Goal: Download file/media: Obtain a digital file from the website

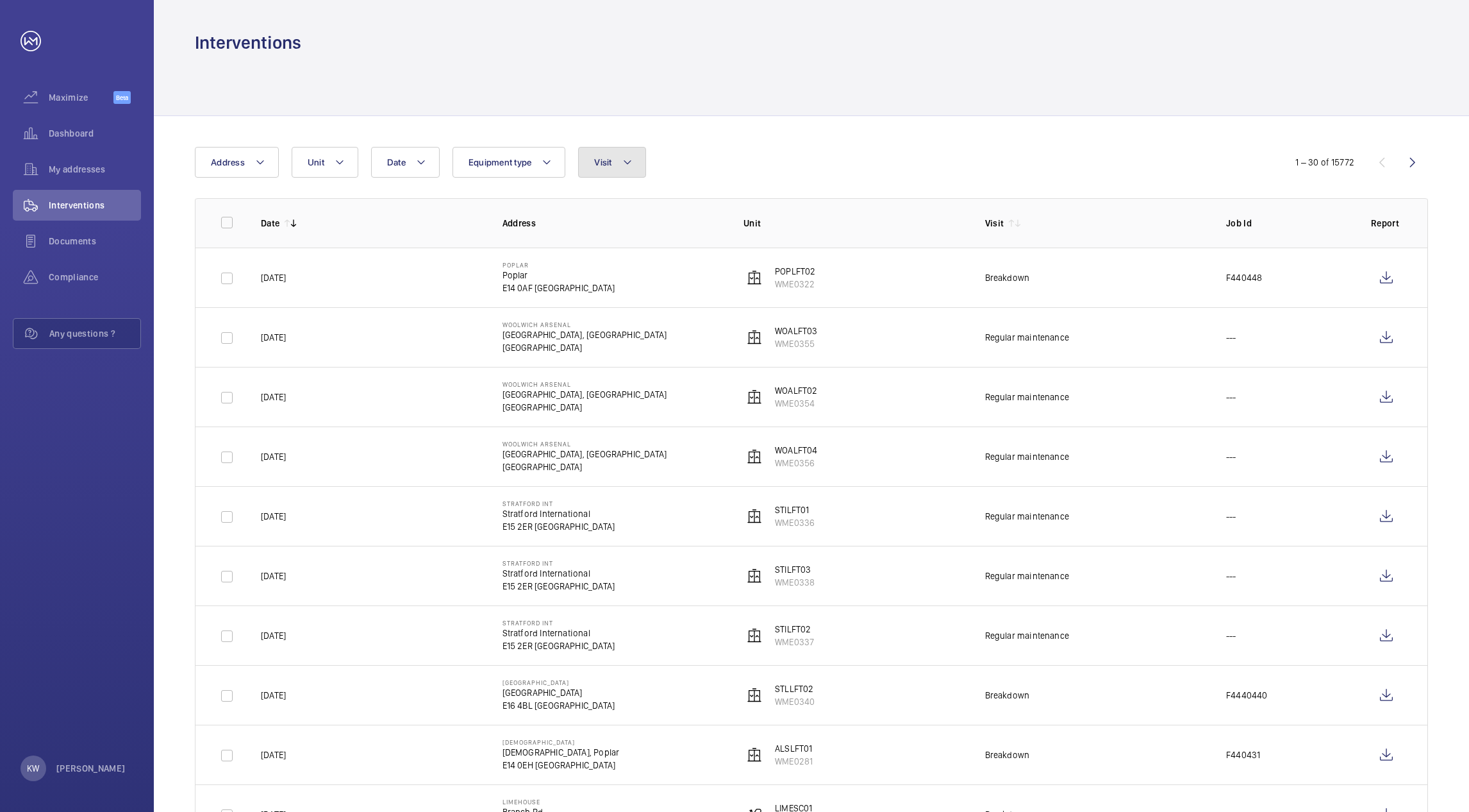
click at [619, 165] on button "Visit" at bounding box center [612, 162] width 68 height 30
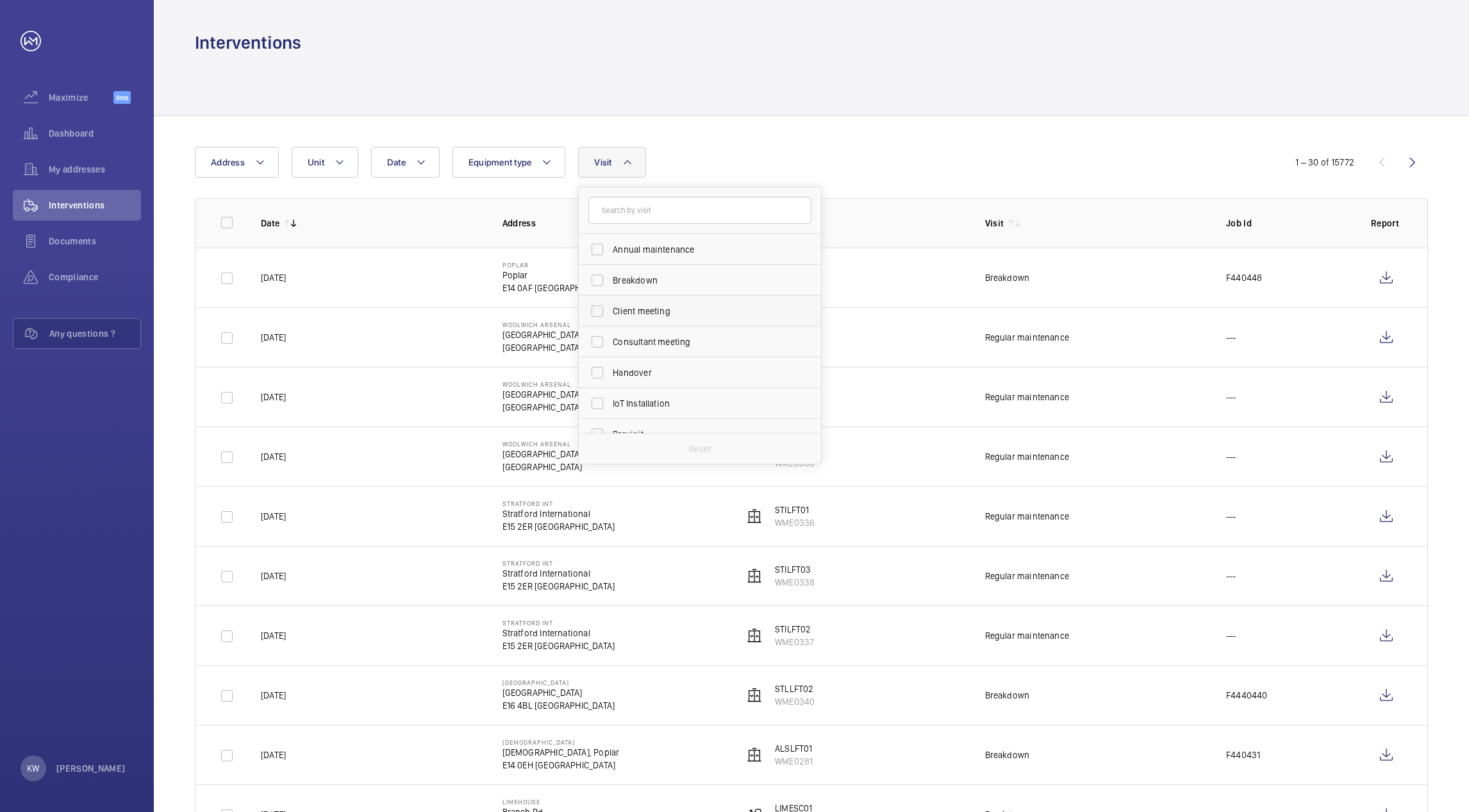
scroll to position [201, 0]
click at [631, 297] on span "Regular maintenance" at bounding box center [701, 294] width 177 height 13
click at [610, 297] on input "Regular maintenance" at bounding box center [597, 295] width 25 height 25
checkbox input "true"
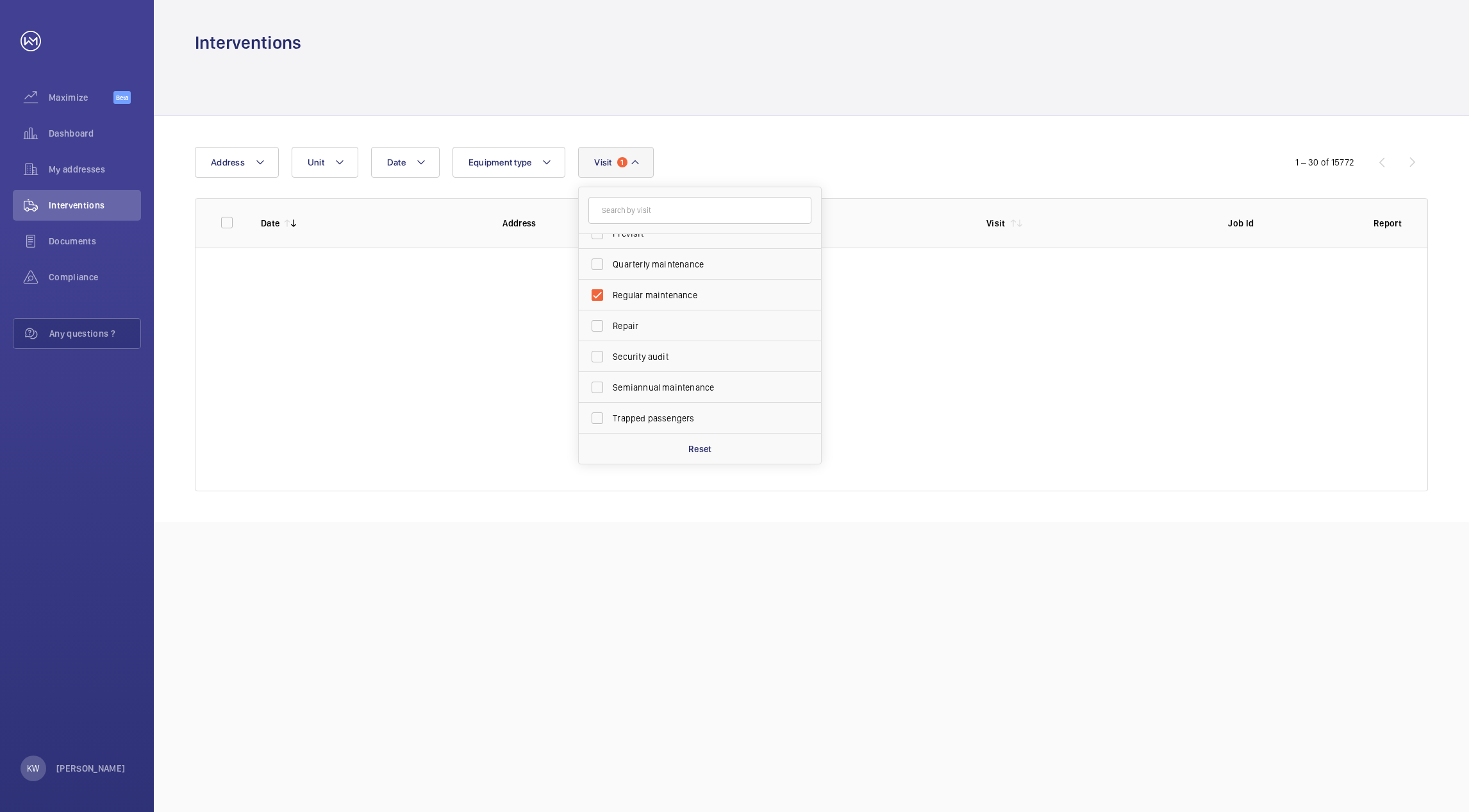
click at [861, 151] on div "Date Address Unit Equipment type Visit 1 Annual maintenance Breakdown Client me…" at bounding box center [734, 162] width 1080 height 30
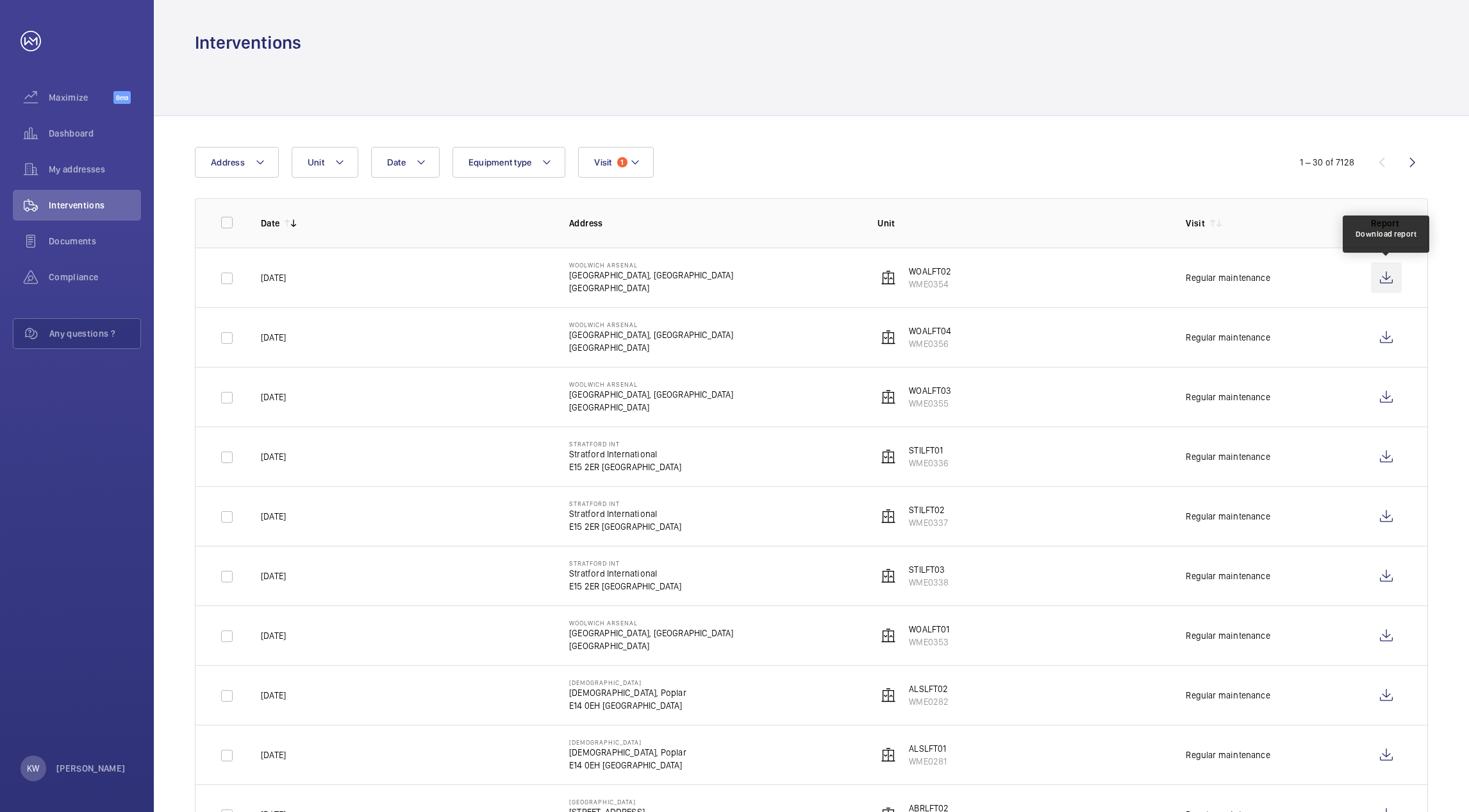
click at [1378, 280] on wm-front-icon-button at bounding box center [1386, 277] width 30 height 30
click at [1384, 335] on wm-front-icon-button at bounding box center [1386, 336] width 30 height 30
click at [1377, 396] on wm-front-icon-button at bounding box center [1386, 396] width 30 height 30
click at [810, 84] on div at bounding box center [812, 85] width 1234 height 61
click at [815, 160] on div "Date Address Unit Equipment type Visit 1" at bounding box center [734, 162] width 1080 height 30
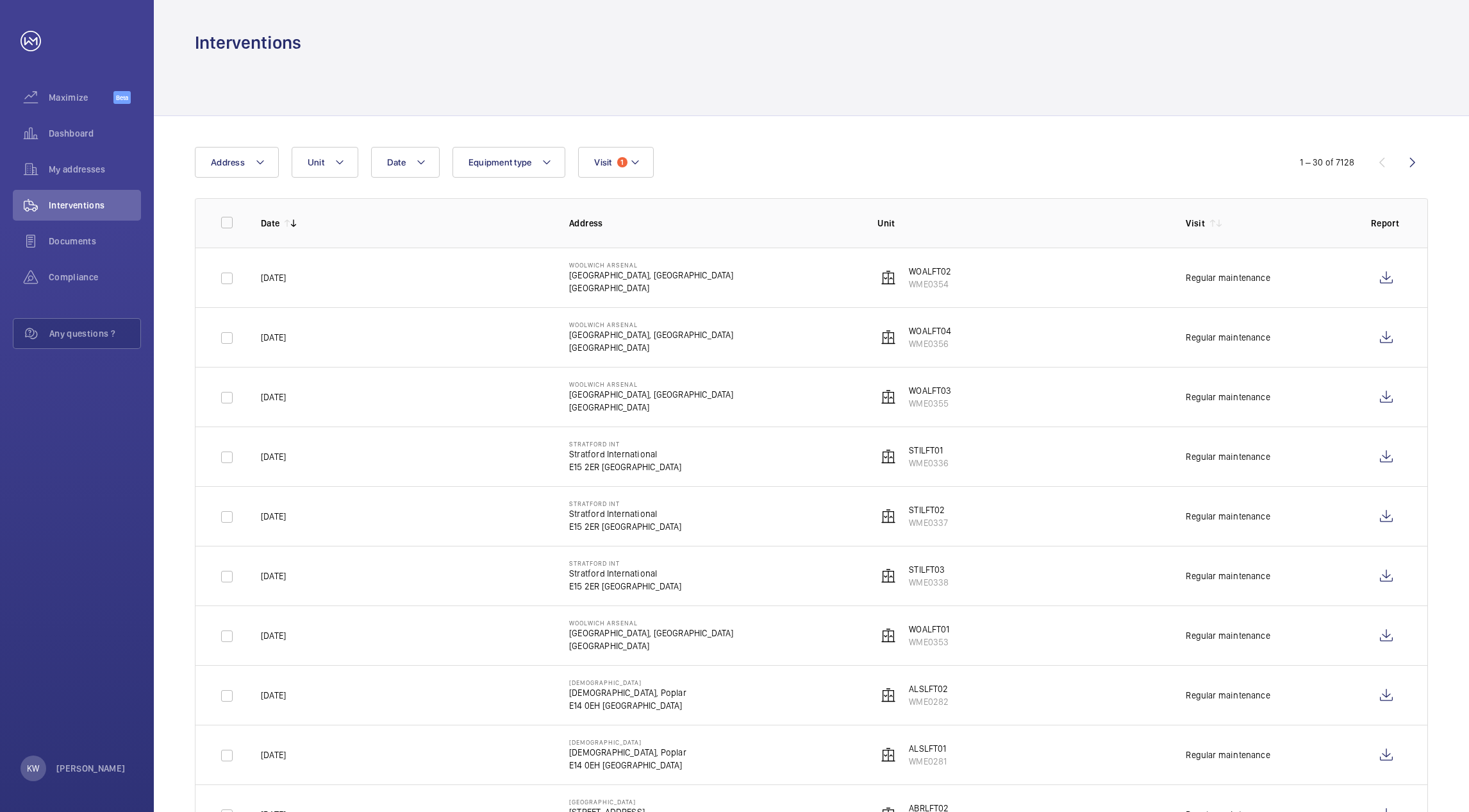
click at [812, 201] on th "Address" at bounding box center [703, 223] width 308 height 49
click at [865, 157] on div "Date Address Unit Equipment type Visit 1" at bounding box center [734, 162] width 1080 height 30
drag, startPoint x: 926, startPoint y: 97, endPoint x: 933, endPoint y: 99, distance: 7.3
click at [927, 96] on div at bounding box center [812, 85] width 1234 height 61
click at [973, 147] on div "Date Address Unit Equipment type Visit 1" at bounding box center [734, 162] width 1080 height 30
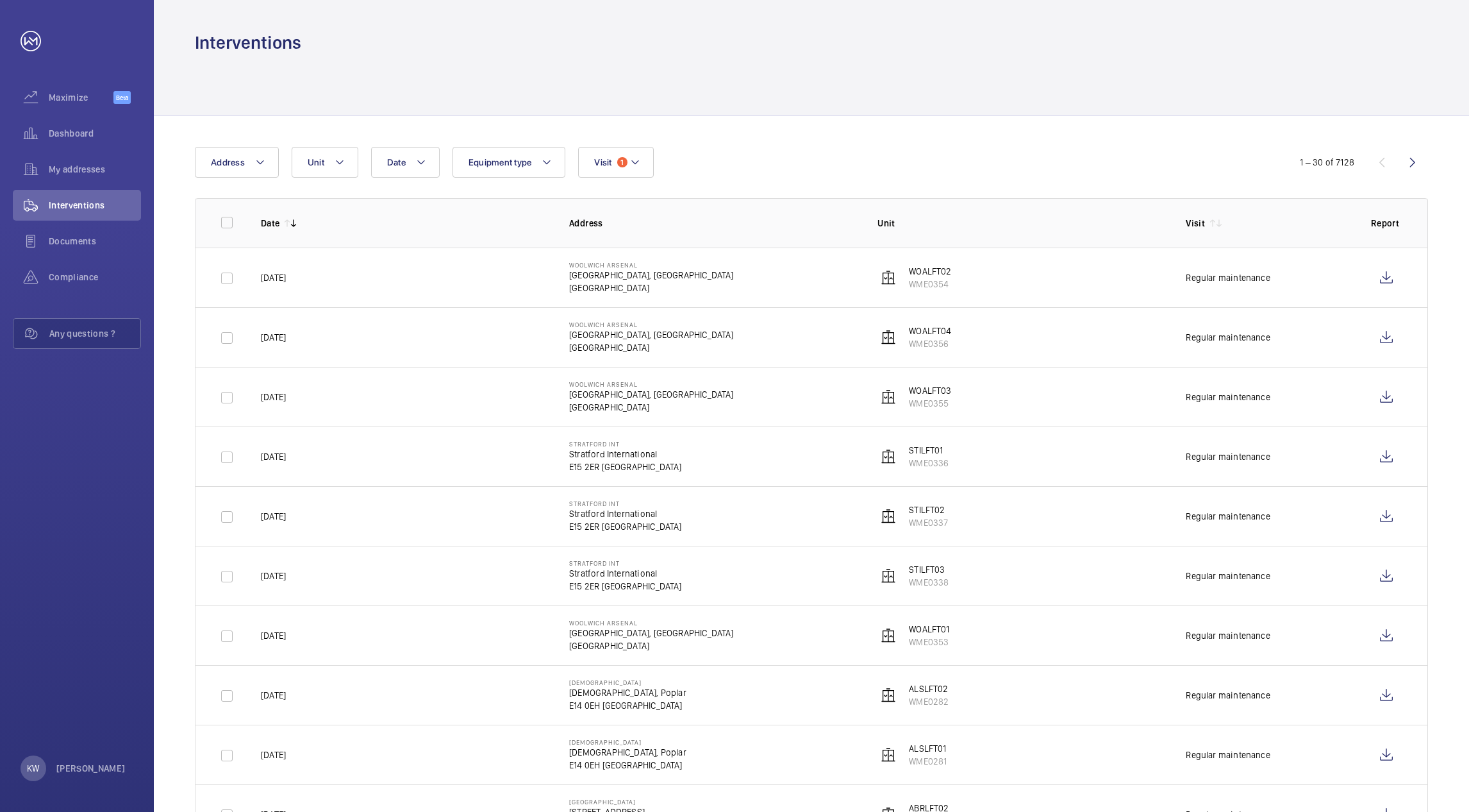
click at [995, 198] on th "Unit" at bounding box center [1011, 223] width 308 height 49
click at [997, 177] on div "Date Address Unit Equipment type Visit 1" at bounding box center [734, 162] width 1080 height 30
click at [998, 147] on div "Date Address Unit Equipment type Visit 1" at bounding box center [734, 162] width 1080 height 30
click at [962, 99] on div at bounding box center [812, 85] width 1234 height 61
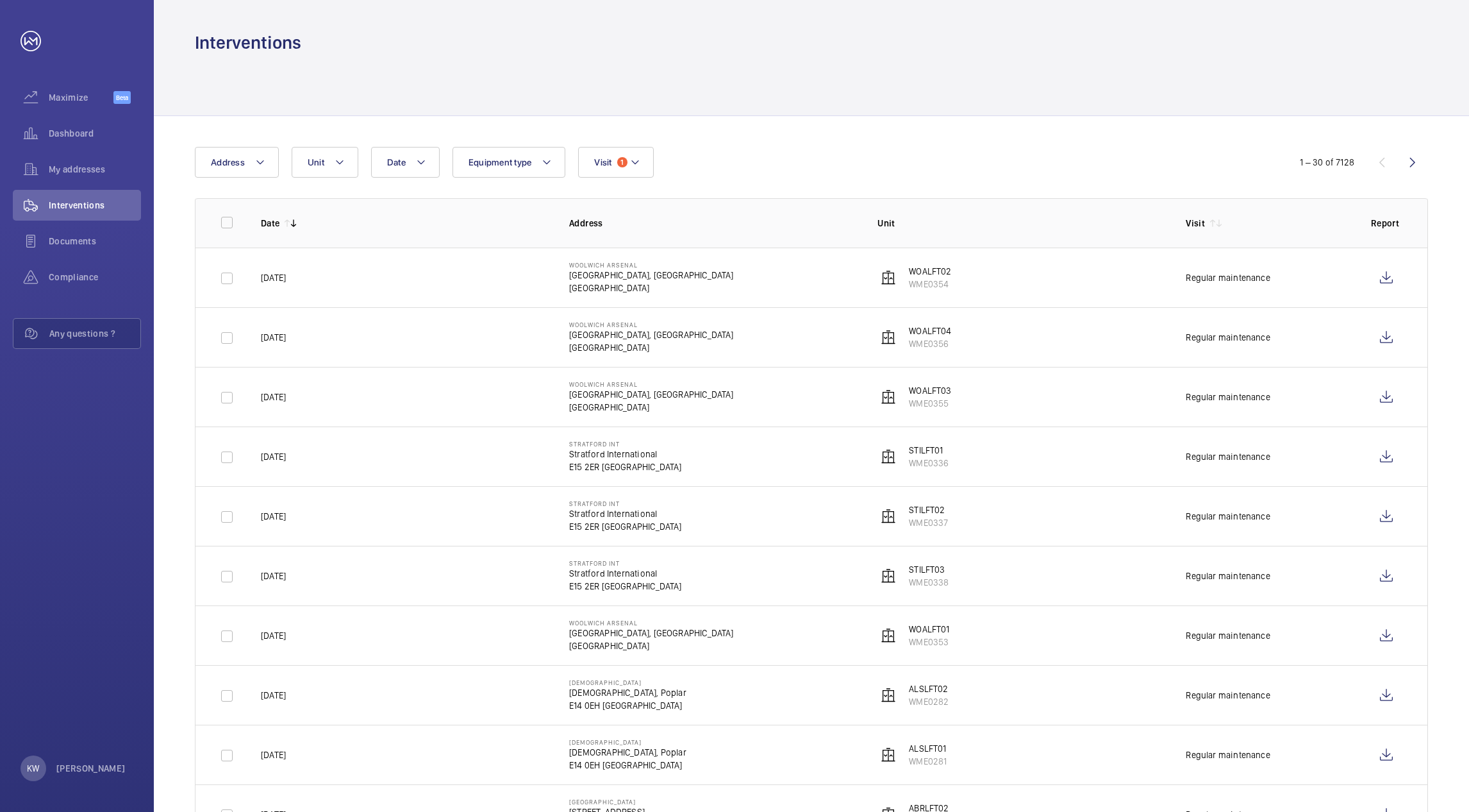
drag, startPoint x: 801, startPoint y: 211, endPoint x: 805, endPoint y: 203, distance: 8.9
click at [801, 212] on th "Address" at bounding box center [703, 223] width 308 height 49
drag, startPoint x: 814, startPoint y: 167, endPoint x: 823, endPoint y: 161, distance: 10.8
click at [815, 167] on div "Date Address Unit Equipment type Visit 1" at bounding box center [734, 162] width 1080 height 30
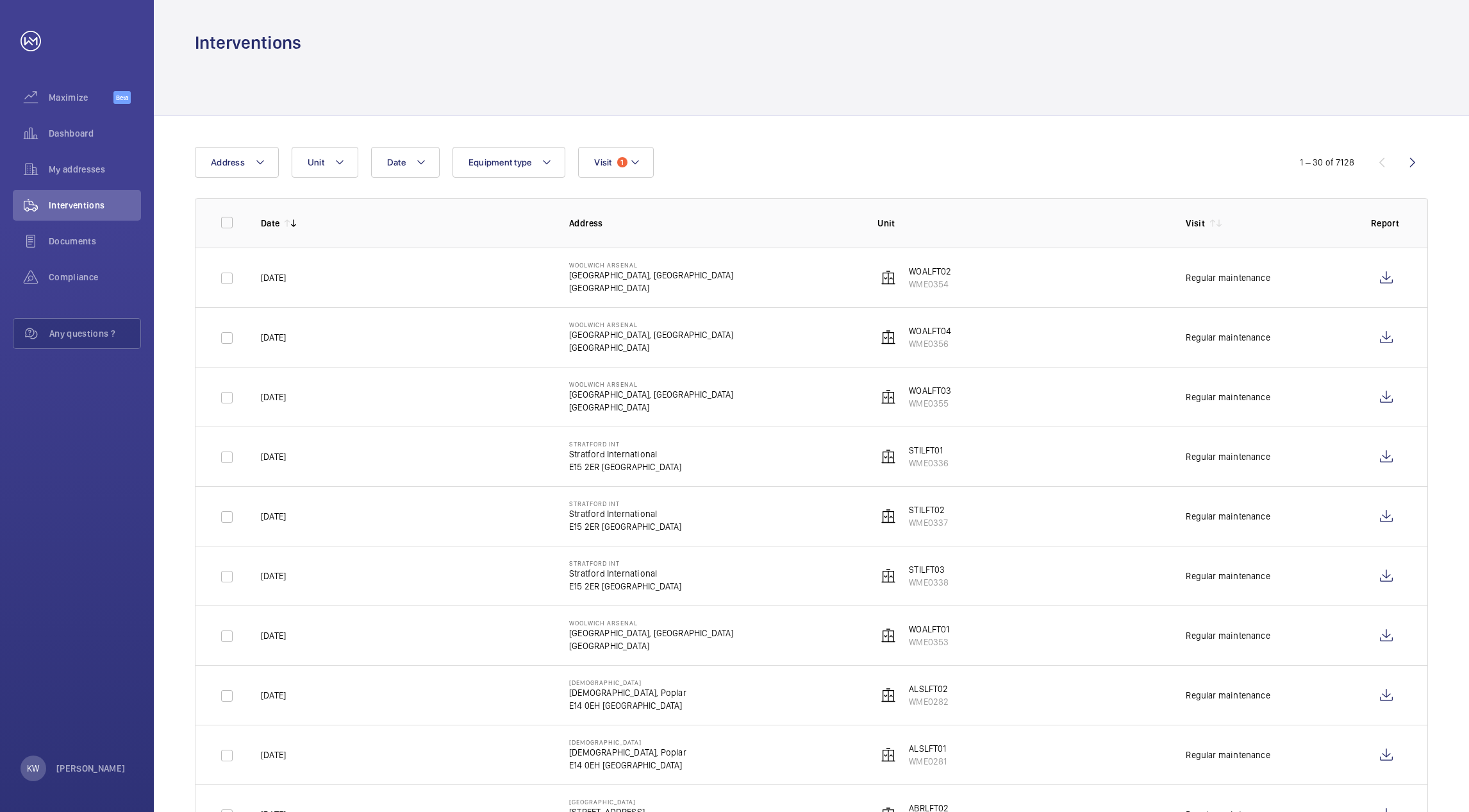
click at [882, 97] on div at bounding box center [812, 85] width 1234 height 61
click at [948, 150] on div "Date Address Unit Equipment type Visit 1" at bounding box center [734, 162] width 1080 height 30
click at [1018, 212] on th "Unit" at bounding box center [1011, 223] width 308 height 49
drag, startPoint x: 1063, startPoint y: 176, endPoint x: 1156, endPoint y: 105, distance: 117.0
click at [1075, 169] on div "Date Address Unit Equipment type Visit 1" at bounding box center [734, 162] width 1080 height 30
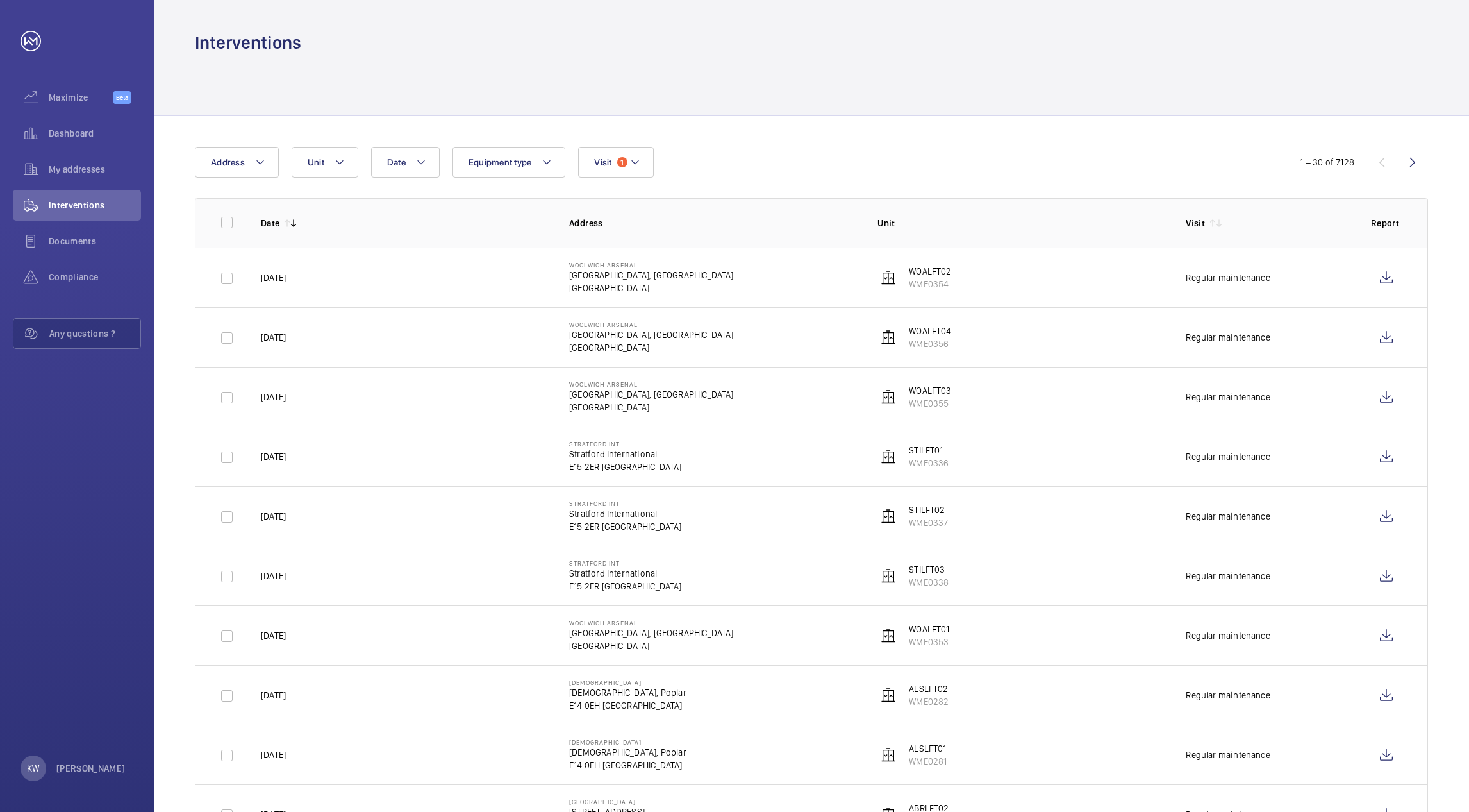
click at [1191, 82] on div at bounding box center [812, 85] width 1234 height 61
drag, startPoint x: 717, startPoint y: 82, endPoint x: 683, endPoint y: 82, distance: 34.0
click at [705, 82] on div at bounding box center [812, 85] width 1234 height 61
click at [490, 82] on div at bounding box center [812, 85] width 1234 height 61
drag, startPoint x: 734, startPoint y: 65, endPoint x: 787, endPoint y: 66, distance: 53.0
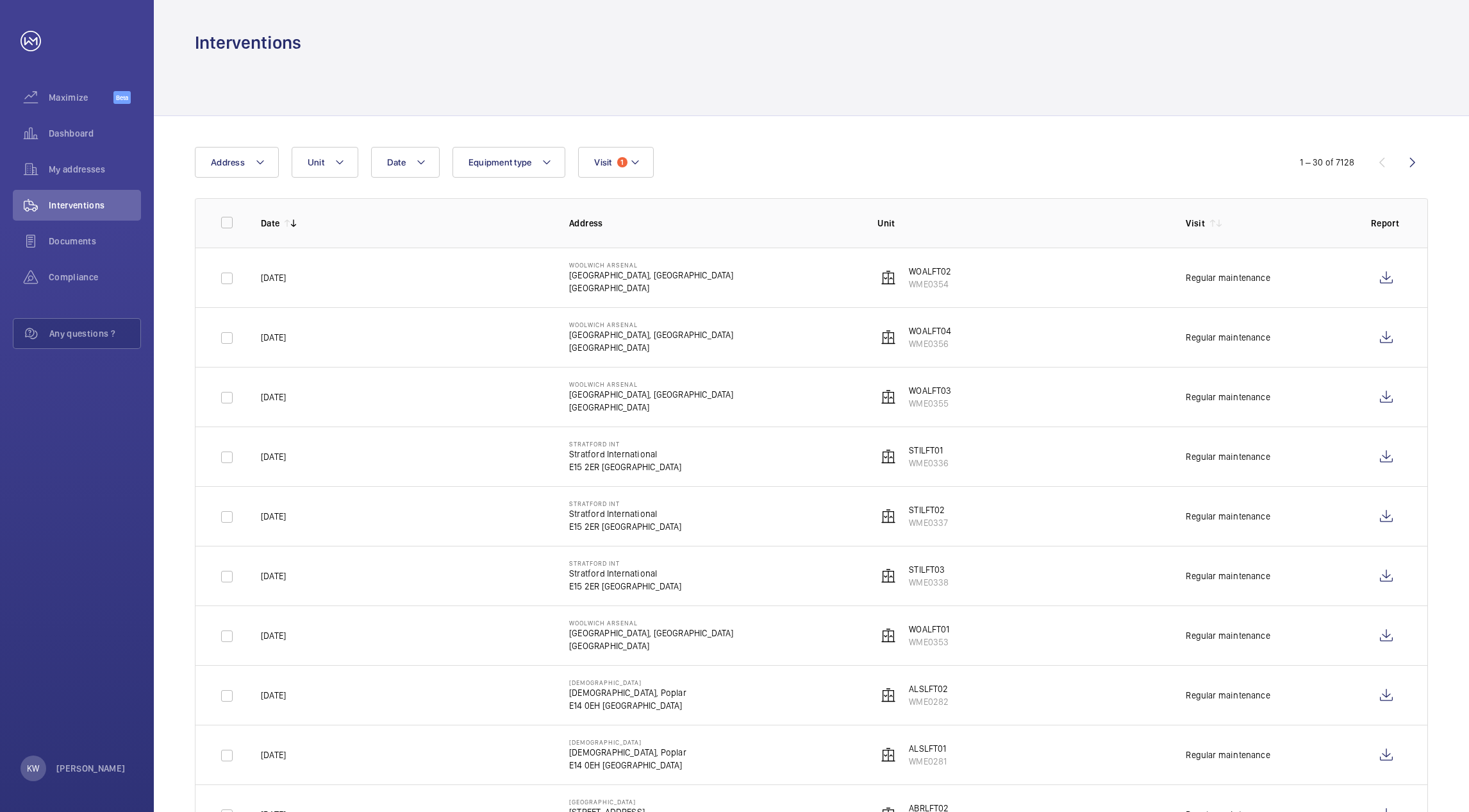
click at [775, 66] on div at bounding box center [812, 85] width 1234 height 61
click at [734, 76] on div at bounding box center [812, 85] width 1234 height 61
drag, startPoint x: 467, startPoint y: 73, endPoint x: 375, endPoint y: 73, distance: 92.0
click at [378, 73] on div at bounding box center [812, 85] width 1234 height 61
click at [279, 68] on div at bounding box center [812, 85] width 1234 height 61
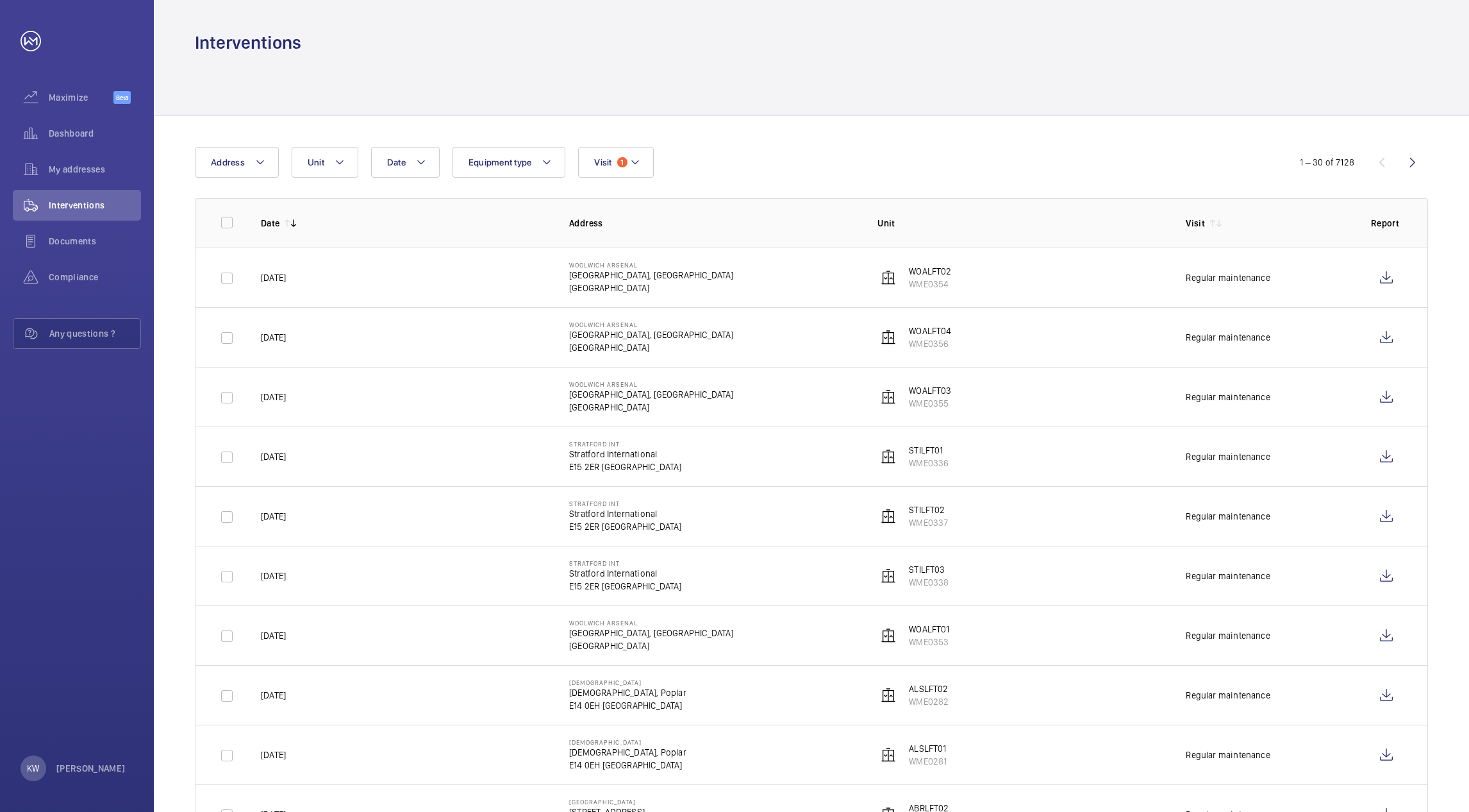
click at [247, 27] on div "Interventions" at bounding box center [811, 27] width 1315 height 55
click at [248, 67] on div at bounding box center [812, 85] width 1234 height 61
click at [191, 45] on div "Interventions" at bounding box center [811, 27] width 1315 height 55
click at [313, 45] on div "Interventions" at bounding box center [812, 42] width 1234 height 24
click at [252, 30] on h1 "Interventions" at bounding box center [248, 42] width 107 height 24
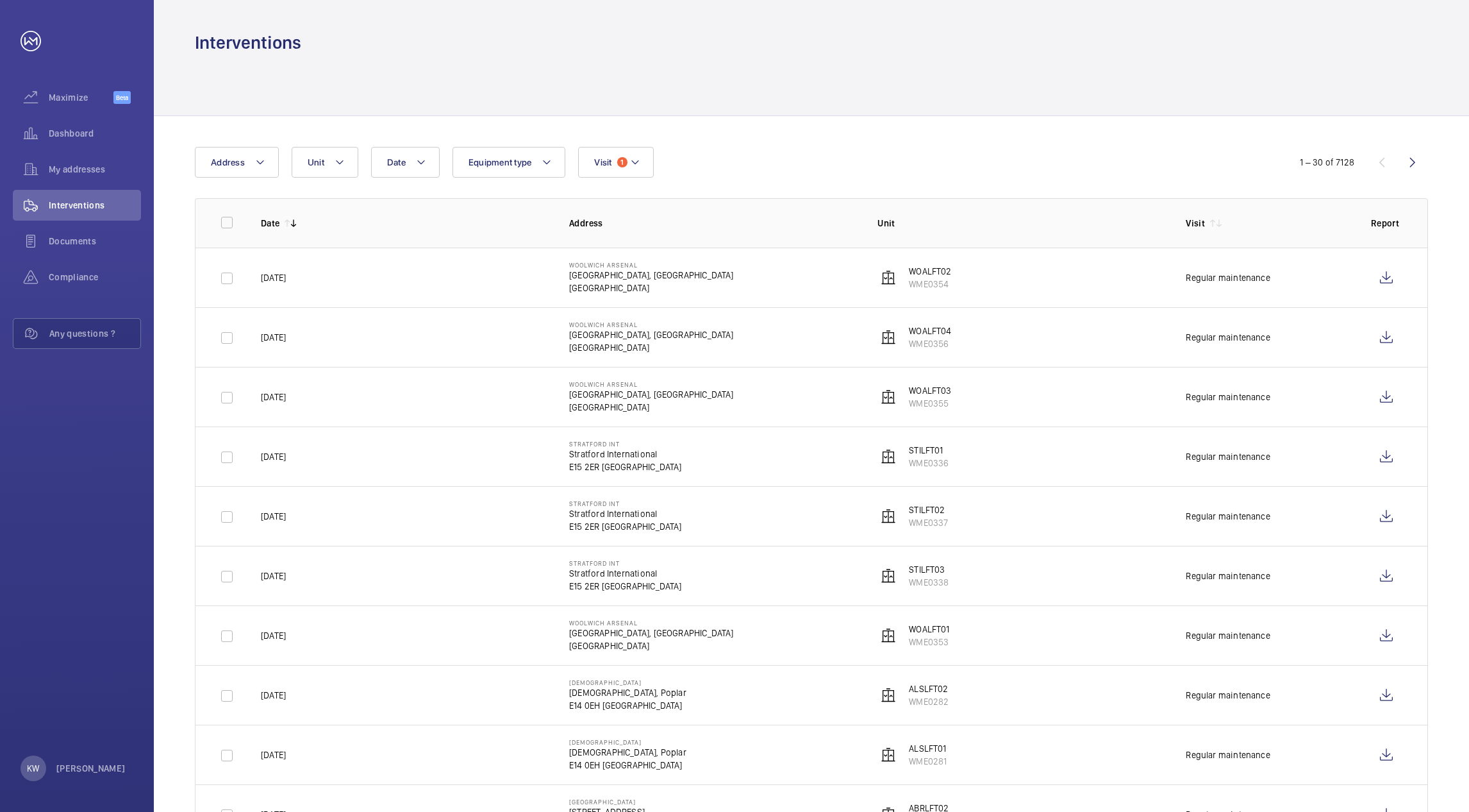
click at [259, 55] on div at bounding box center [812, 85] width 1234 height 61
click at [186, 40] on div "Interventions" at bounding box center [811, 27] width 1315 height 55
click at [334, 39] on div "Interventions" at bounding box center [812, 42] width 1234 height 24
click at [245, 26] on div "Interventions" at bounding box center [811, 27] width 1315 height 55
drag, startPoint x: 251, startPoint y: 62, endPoint x: 297, endPoint y: 47, distance: 48.4
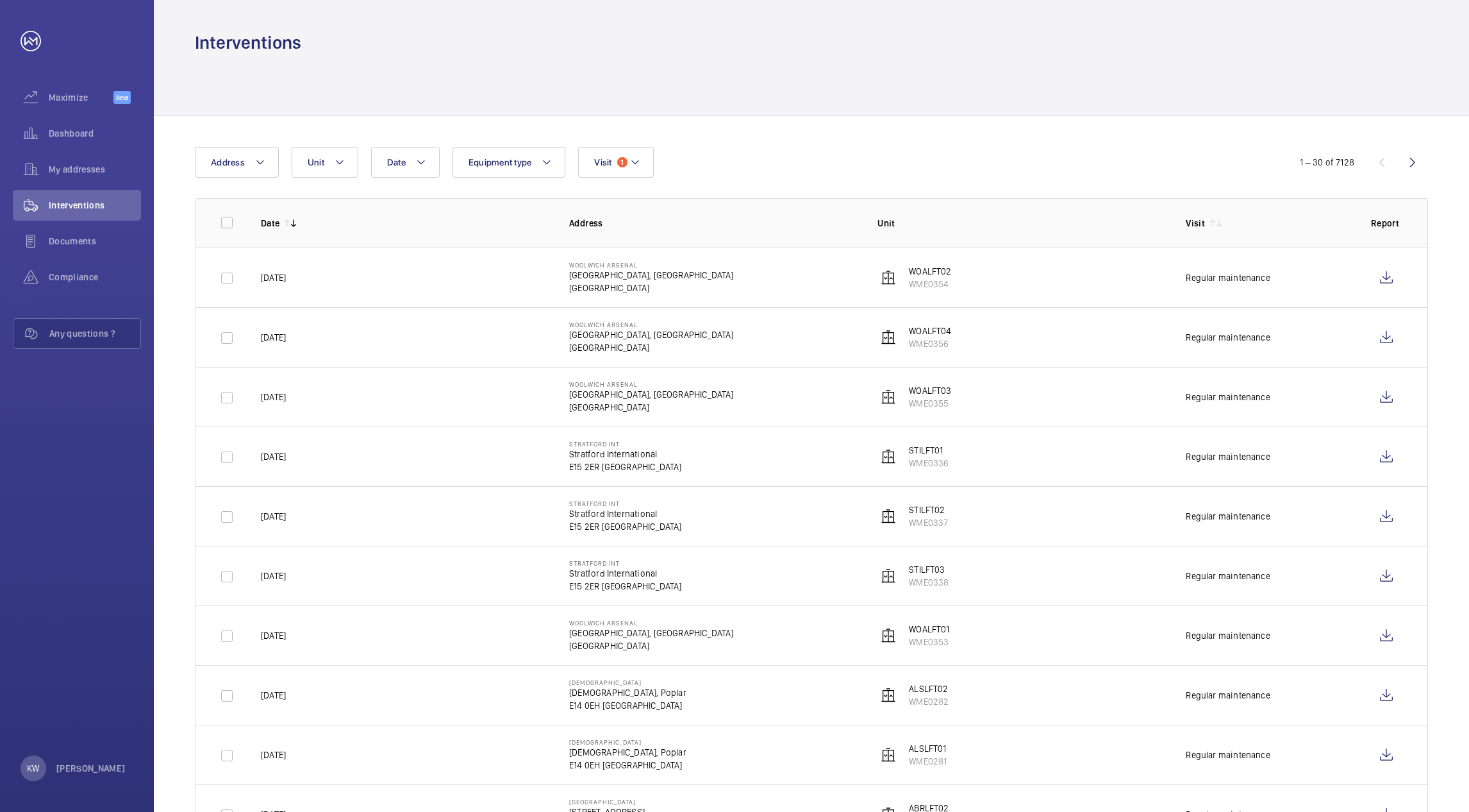
click at [253, 61] on div at bounding box center [812, 85] width 1234 height 61
click at [332, 41] on div "Interventions" at bounding box center [812, 42] width 1234 height 24
drag, startPoint x: 168, startPoint y: 42, endPoint x: 201, endPoint y: 42, distance: 33.0
click at [175, 42] on div "Interventions" at bounding box center [811, 27] width 1315 height 55
click at [228, 39] on h1 "Interventions" at bounding box center [248, 42] width 107 height 24
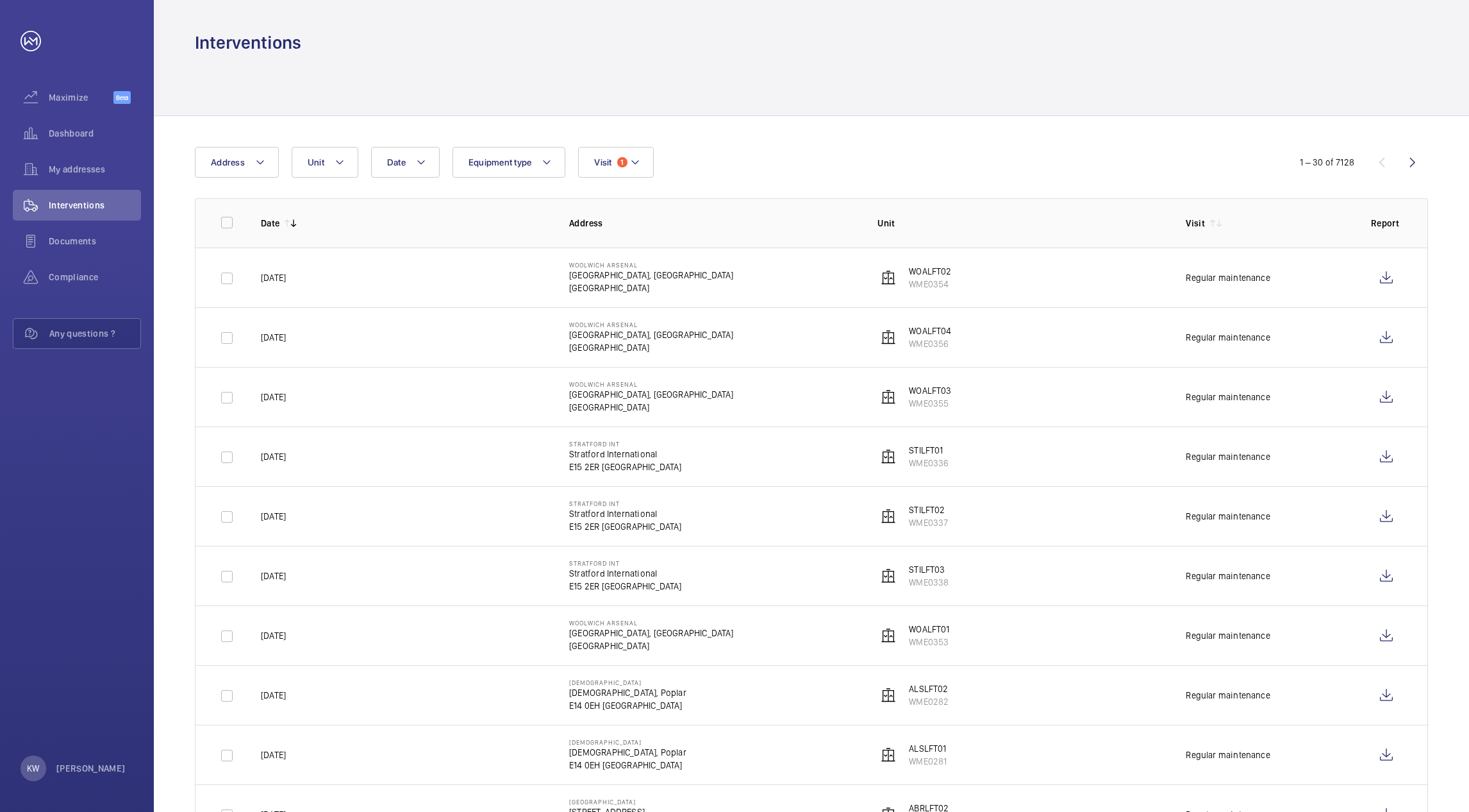
click at [230, 45] on h1 "Interventions" at bounding box center [248, 42] width 107 height 24
click at [245, 42] on h1 "Interventions" at bounding box center [248, 42] width 107 height 24
drag, startPoint x: 245, startPoint y: 42, endPoint x: 318, endPoint y: 51, distance: 73.6
click at [318, 51] on div "Interventions" at bounding box center [812, 42] width 1234 height 24
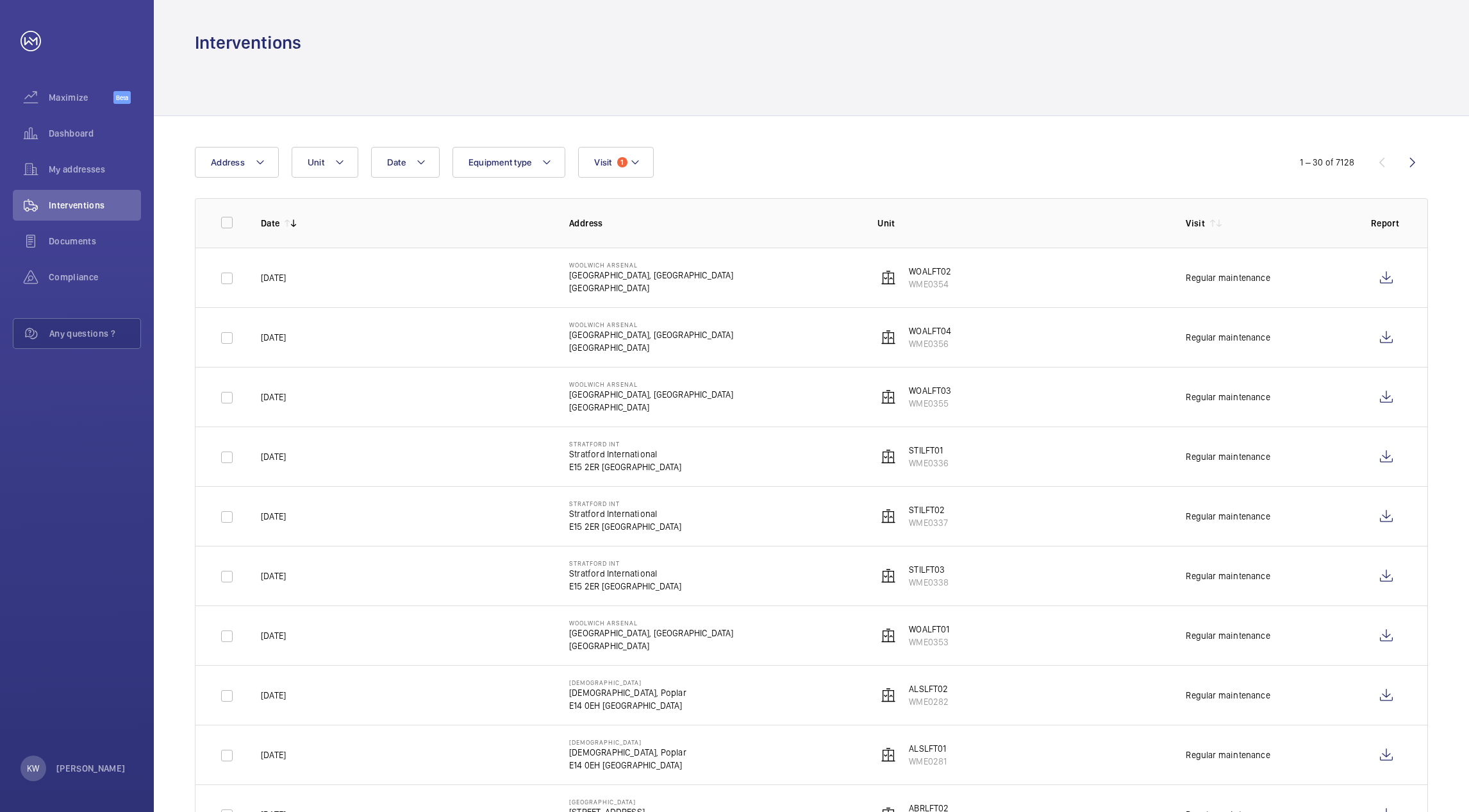
click at [729, 72] on div at bounding box center [812, 85] width 1234 height 61
click at [733, 70] on div at bounding box center [812, 85] width 1234 height 61
click at [734, 70] on div at bounding box center [812, 85] width 1234 height 61
click at [734, 69] on div at bounding box center [812, 85] width 1234 height 61
click at [734, 68] on div at bounding box center [812, 85] width 1234 height 61
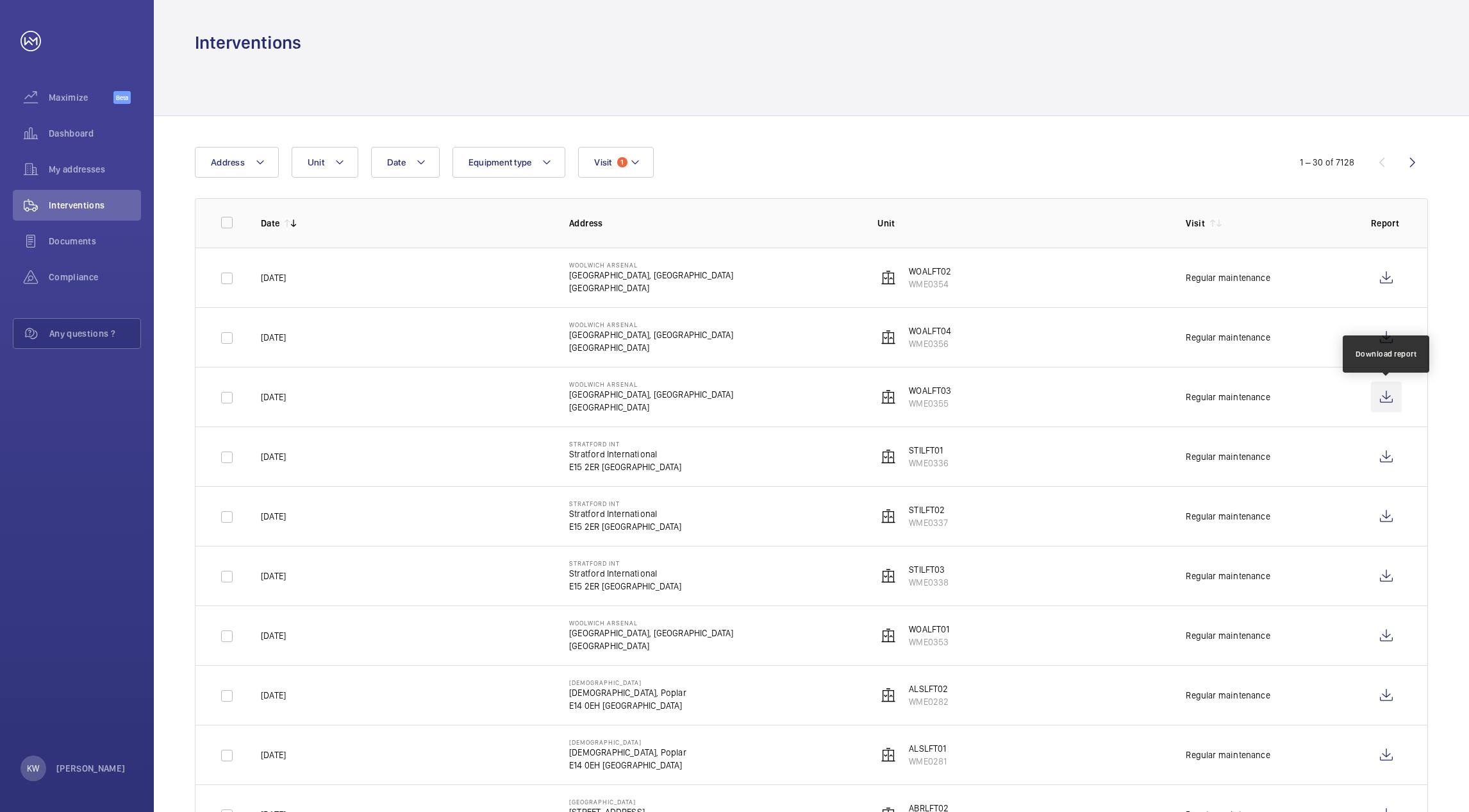
click at [1387, 391] on wm-front-icon-button at bounding box center [1386, 396] width 30 height 30
click at [597, 162] on span "Visit" at bounding box center [603, 162] width 18 height 10
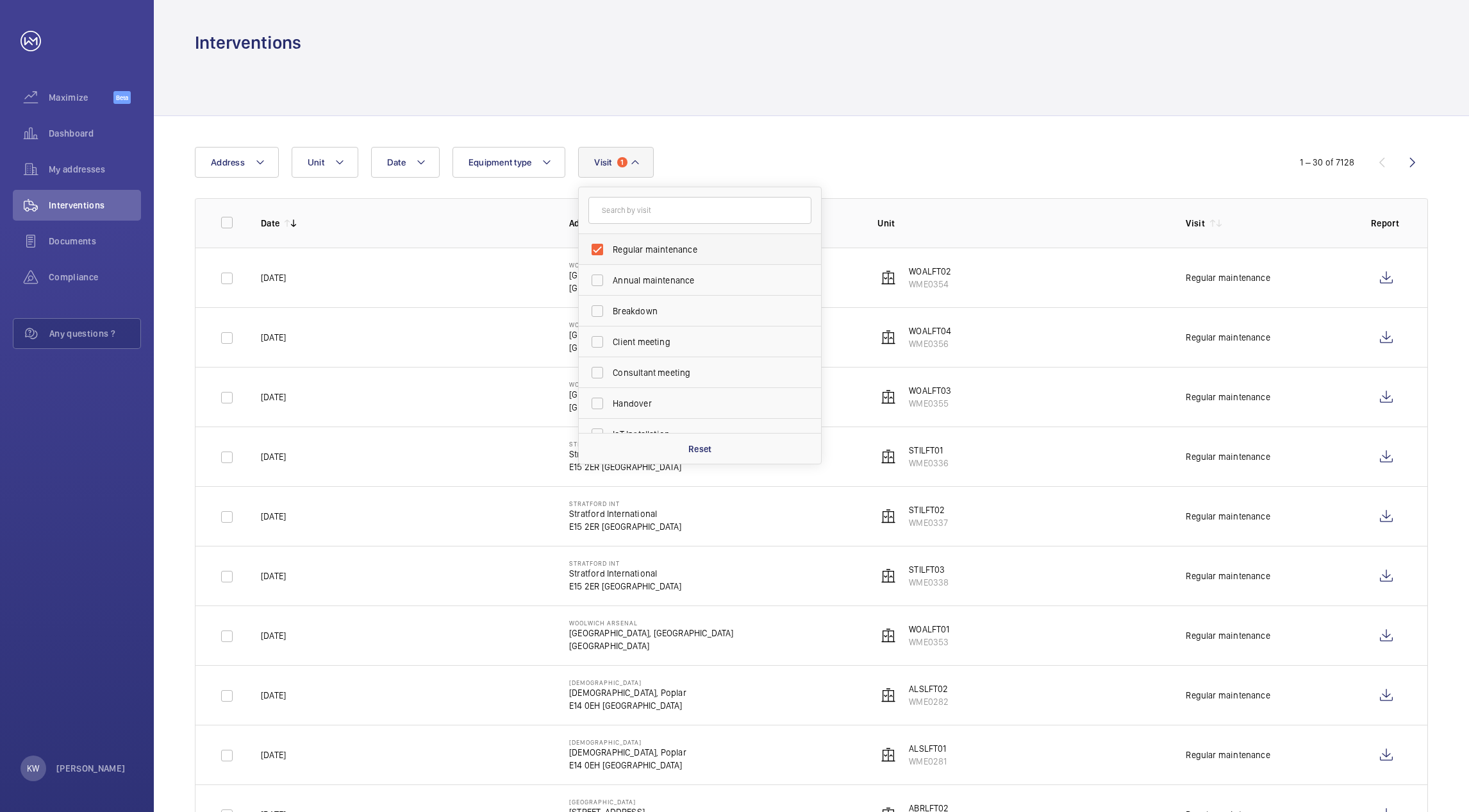
click at [633, 247] on span "Regular maintenance" at bounding box center [701, 249] width 177 height 13
click at [610, 247] on input "Regular maintenance" at bounding box center [597, 249] width 25 height 25
checkbox input "false"
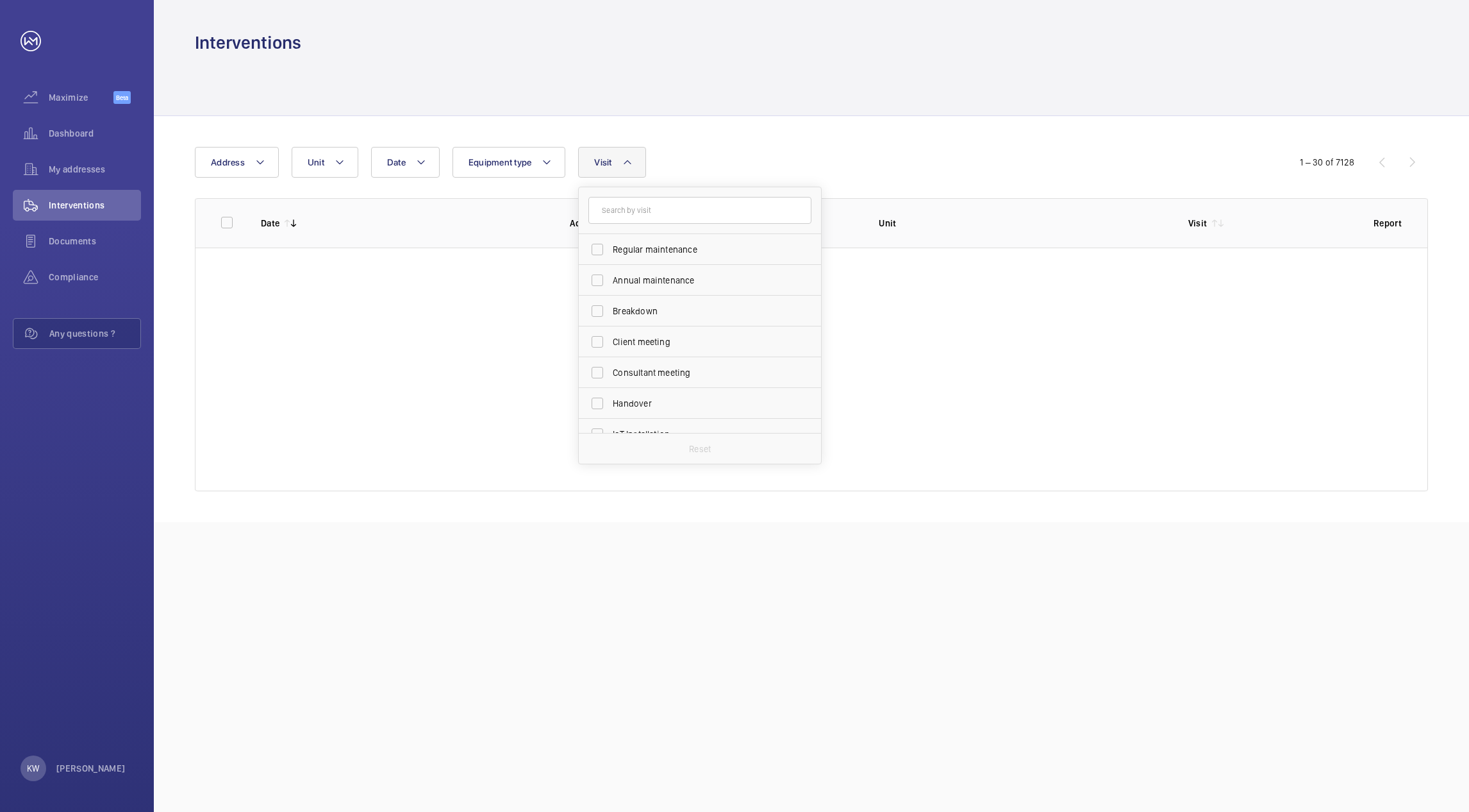
click at [737, 139] on div "Date Address Unit Equipment type Visit Regular maintenance Annual maintenance B…" at bounding box center [811, 319] width 1315 height 406
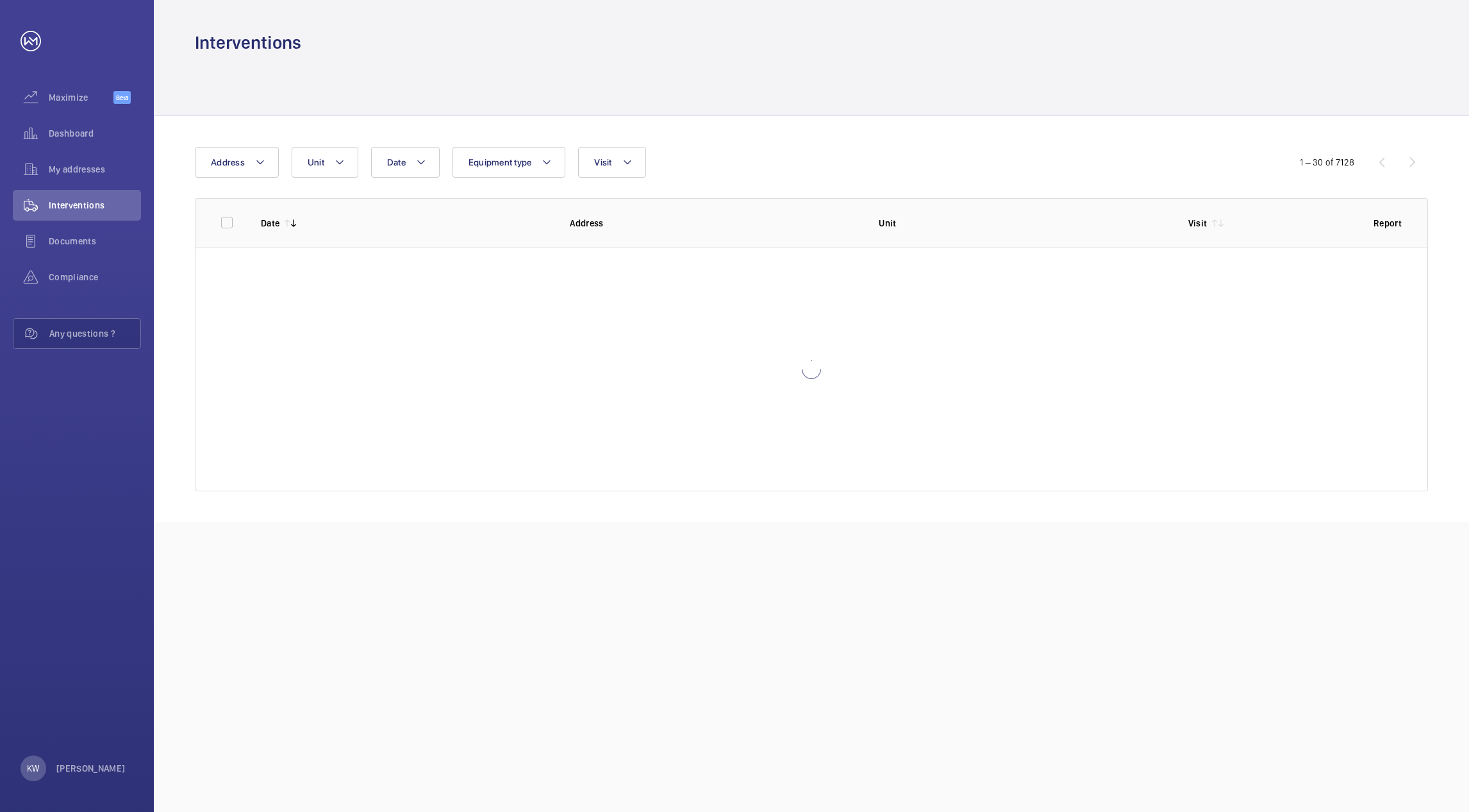
click at [741, 84] on div at bounding box center [812, 85] width 1234 height 61
click at [749, 141] on div "Date Address Unit Equipment type Visit 1 – 30 of 7128 Date Address Unit Visit R…" at bounding box center [811, 319] width 1315 height 406
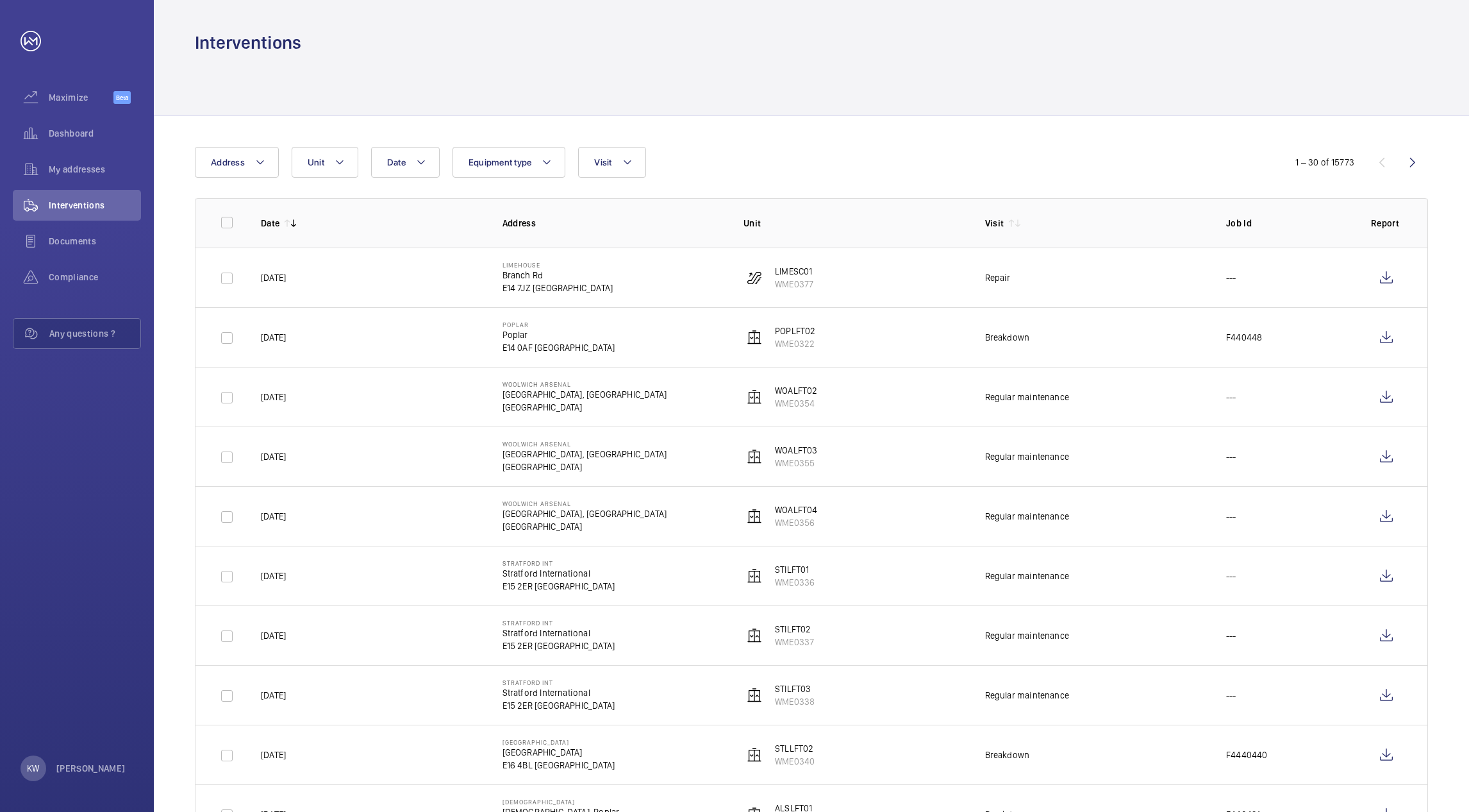
click at [868, 99] on div at bounding box center [812, 85] width 1234 height 61
click at [1001, 93] on div at bounding box center [812, 85] width 1234 height 61
click at [1047, 88] on div at bounding box center [812, 85] width 1234 height 61
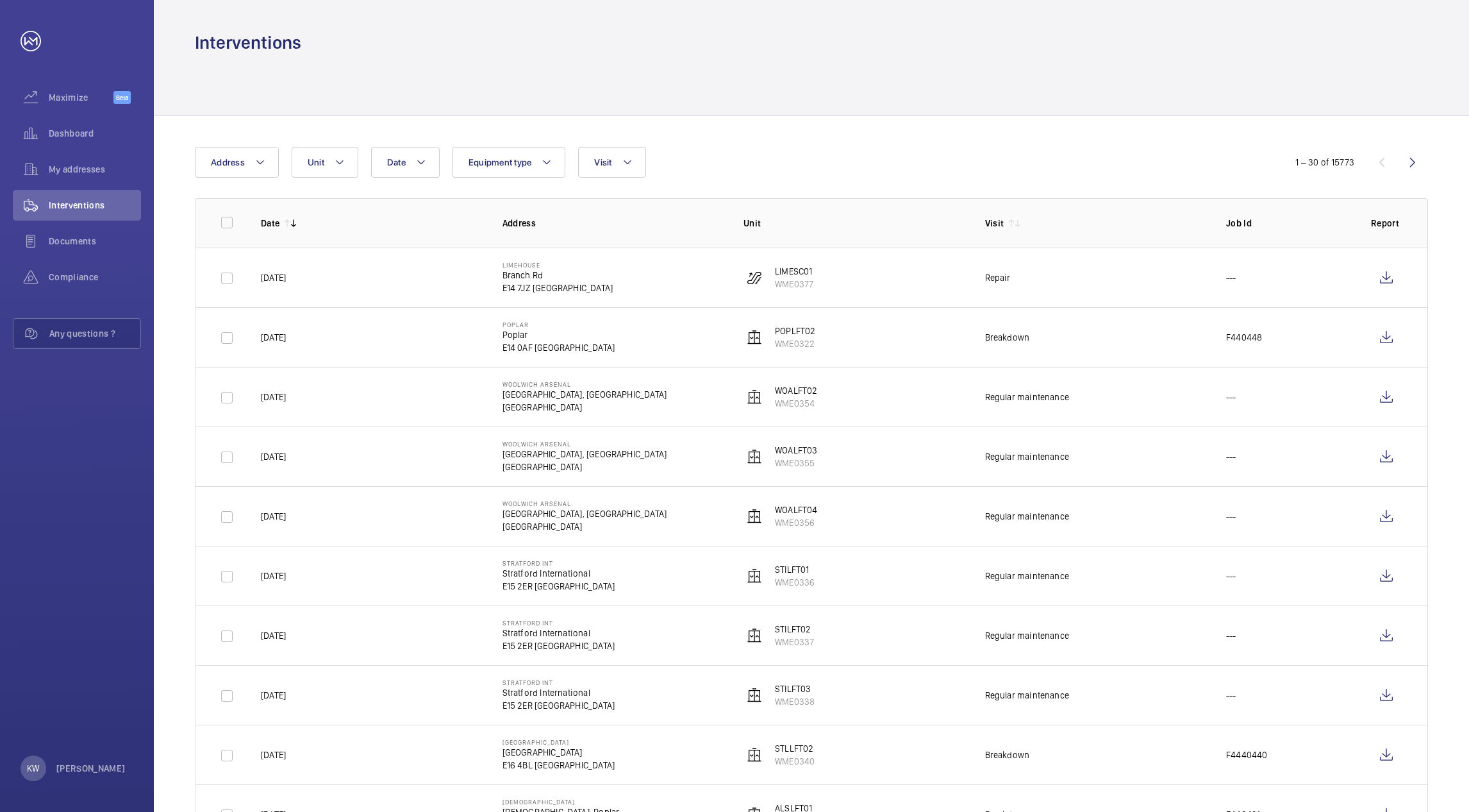
click at [1125, 90] on div at bounding box center [812, 85] width 1234 height 61
drag, startPoint x: 951, startPoint y: 95, endPoint x: 808, endPoint y: 95, distance: 143.0
click at [818, 95] on div at bounding box center [812, 85] width 1234 height 61
drag, startPoint x: 575, startPoint y: 97, endPoint x: 472, endPoint y: 100, distance: 103.0
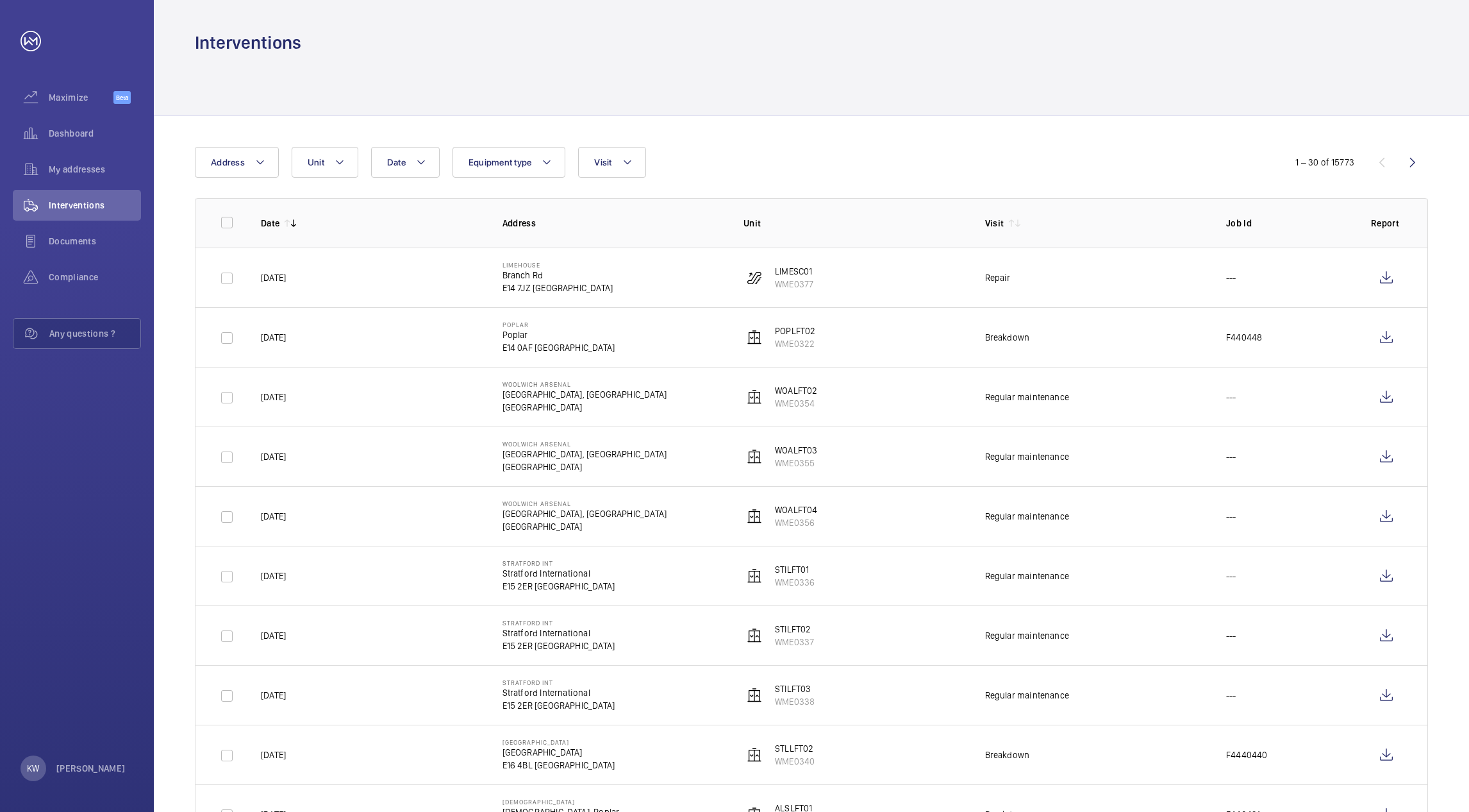
click at [479, 100] on div at bounding box center [812, 85] width 1234 height 61
drag, startPoint x: 428, startPoint y: 99, endPoint x: 406, endPoint y: 99, distance: 22.0
click at [425, 99] on div at bounding box center [812, 85] width 1234 height 61
click at [222, 109] on div at bounding box center [812, 85] width 1234 height 61
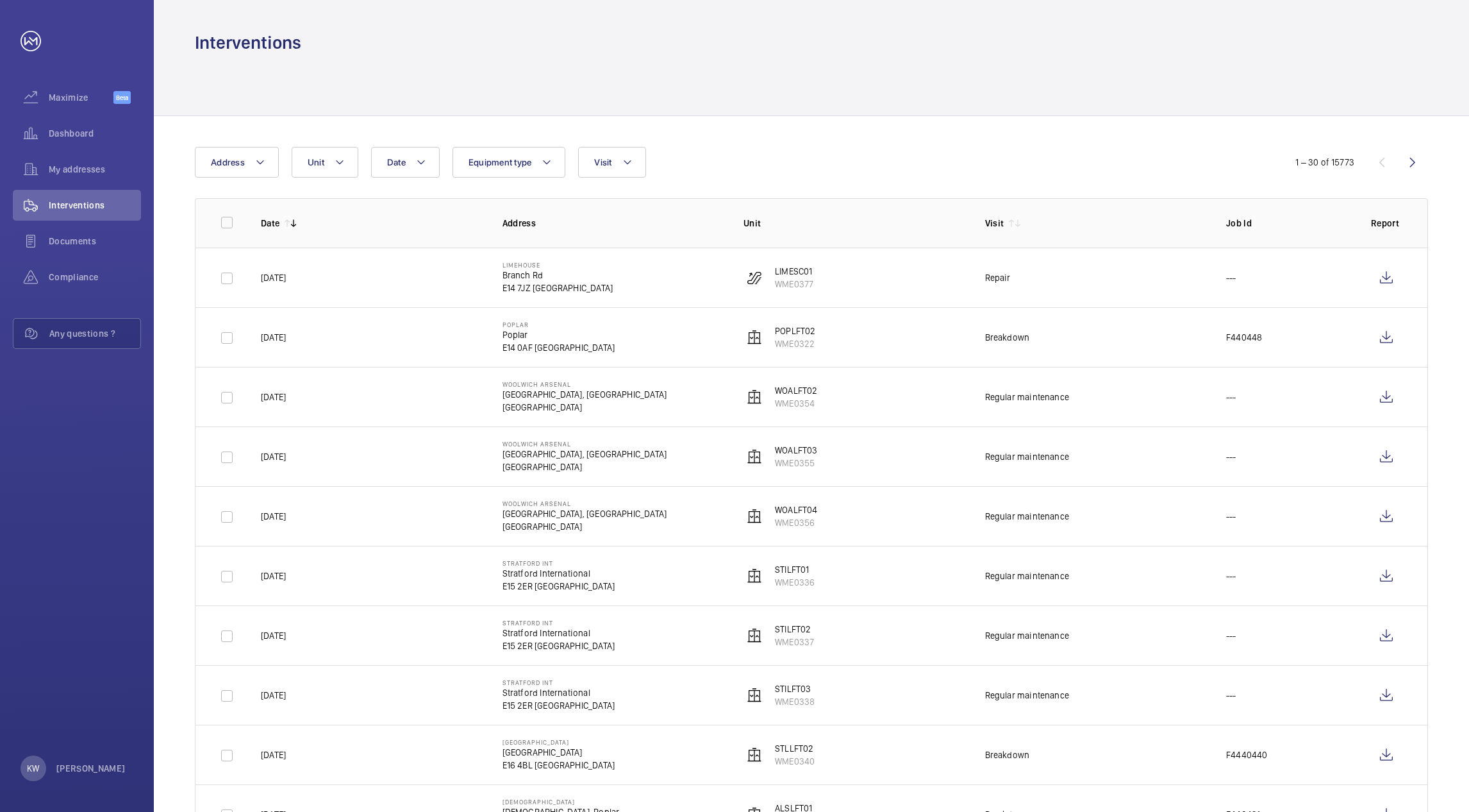
drag, startPoint x: 174, startPoint y: 181, endPoint x: 176, endPoint y: 235, distance: 54.0
drag, startPoint x: 763, startPoint y: 151, endPoint x: 789, endPoint y: 145, distance: 26.7
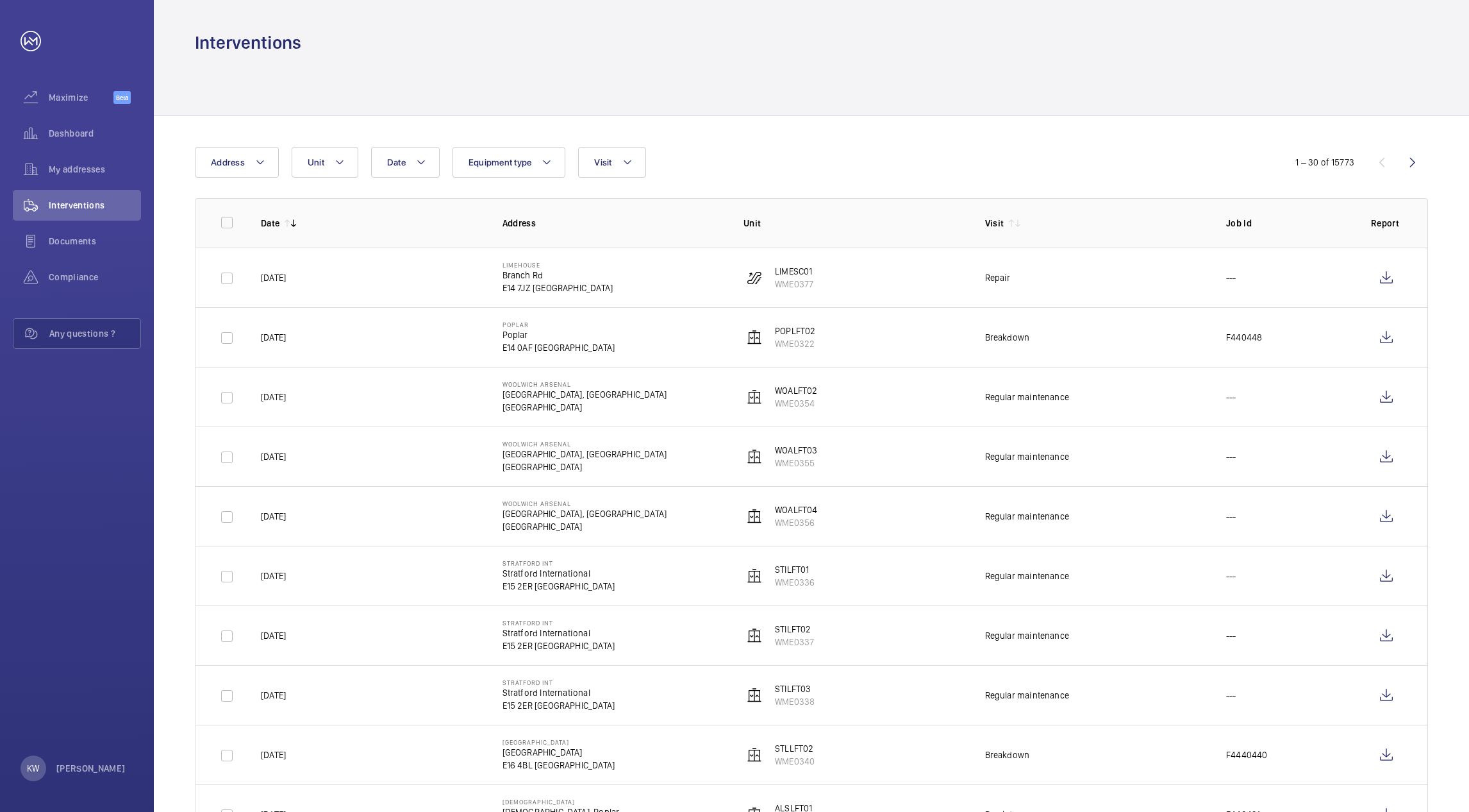
click at [764, 151] on div "Date Address Unit Equipment type Visit" at bounding box center [734, 162] width 1080 height 30
drag, startPoint x: 926, startPoint y: 136, endPoint x: 1138, endPoint y: 138, distance: 212.0
drag, startPoint x: 1140, startPoint y: 138, endPoint x: 1156, endPoint y: 138, distance: 16.0
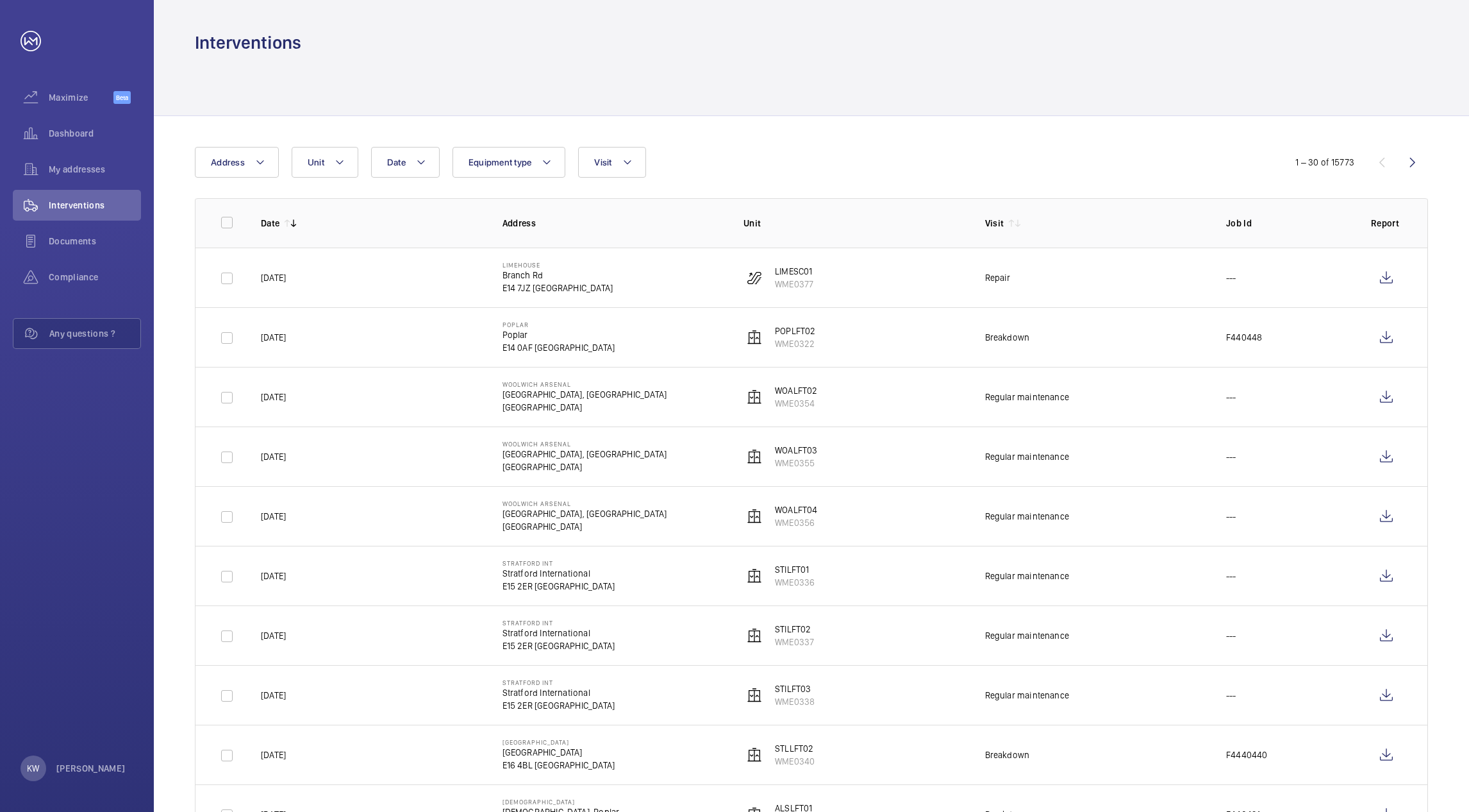
click at [1294, 78] on div at bounding box center [812, 85] width 1234 height 61
drag, startPoint x: 1413, startPoint y: 66, endPoint x: 1094, endPoint y: 66, distance: 319.0
click at [1410, 66] on div at bounding box center [812, 85] width 1234 height 61
click at [786, 80] on div at bounding box center [812, 85] width 1234 height 61
drag, startPoint x: 597, startPoint y: 93, endPoint x: 428, endPoint y: 89, distance: 169.0
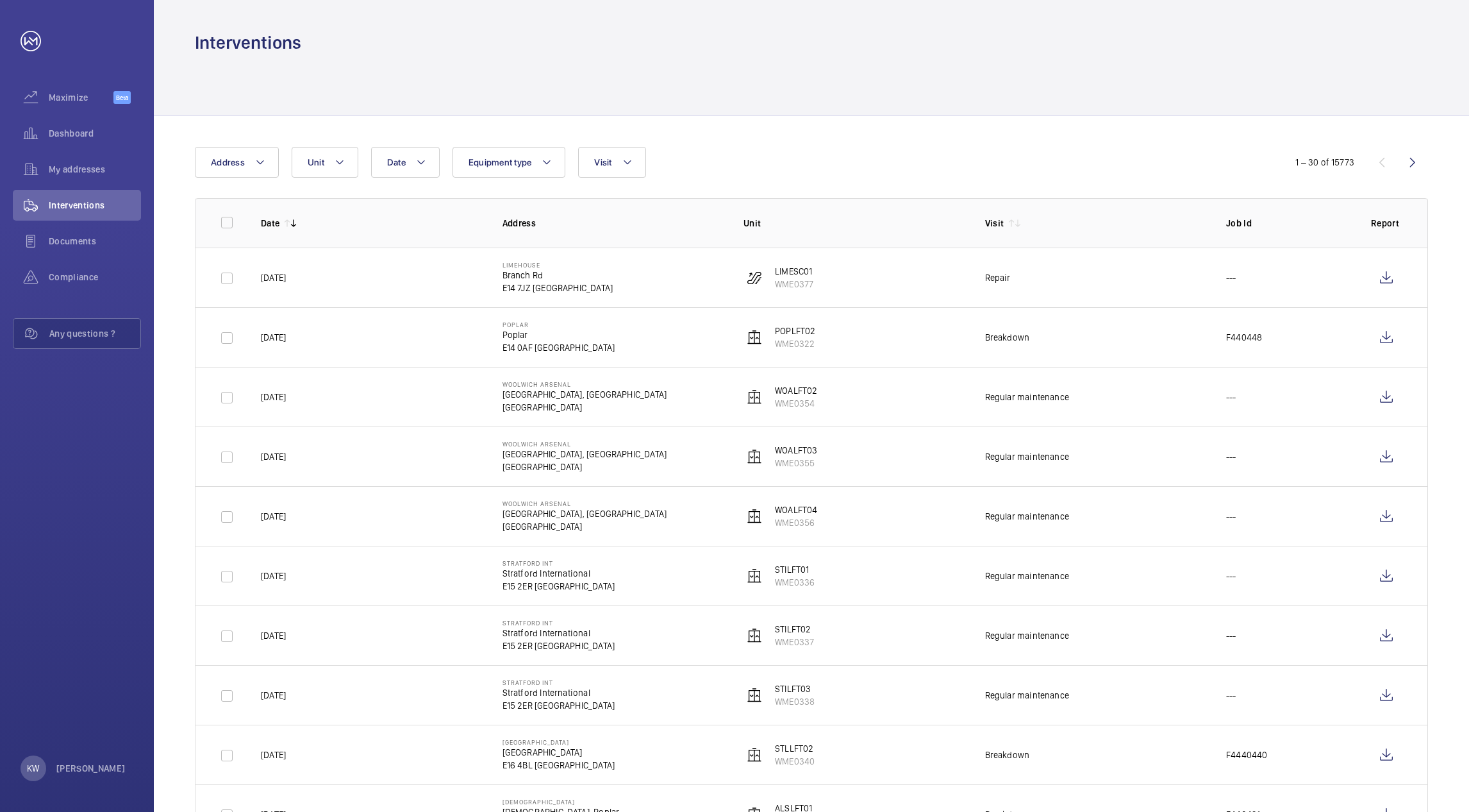
click at [523, 93] on div at bounding box center [812, 85] width 1234 height 61
click at [428, 89] on div at bounding box center [812, 85] width 1234 height 61
drag, startPoint x: 690, startPoint y: 65, endPoint x: 1076, endPoint y: 69, distance: 386.0
click at [900, 69] on div at bounding box center [812, 85] width 1234 height 61
drag, startPoint x: 1163, startPoint y: 70, endPoint x: 1212, endPoint y: 70, distance: 49.0
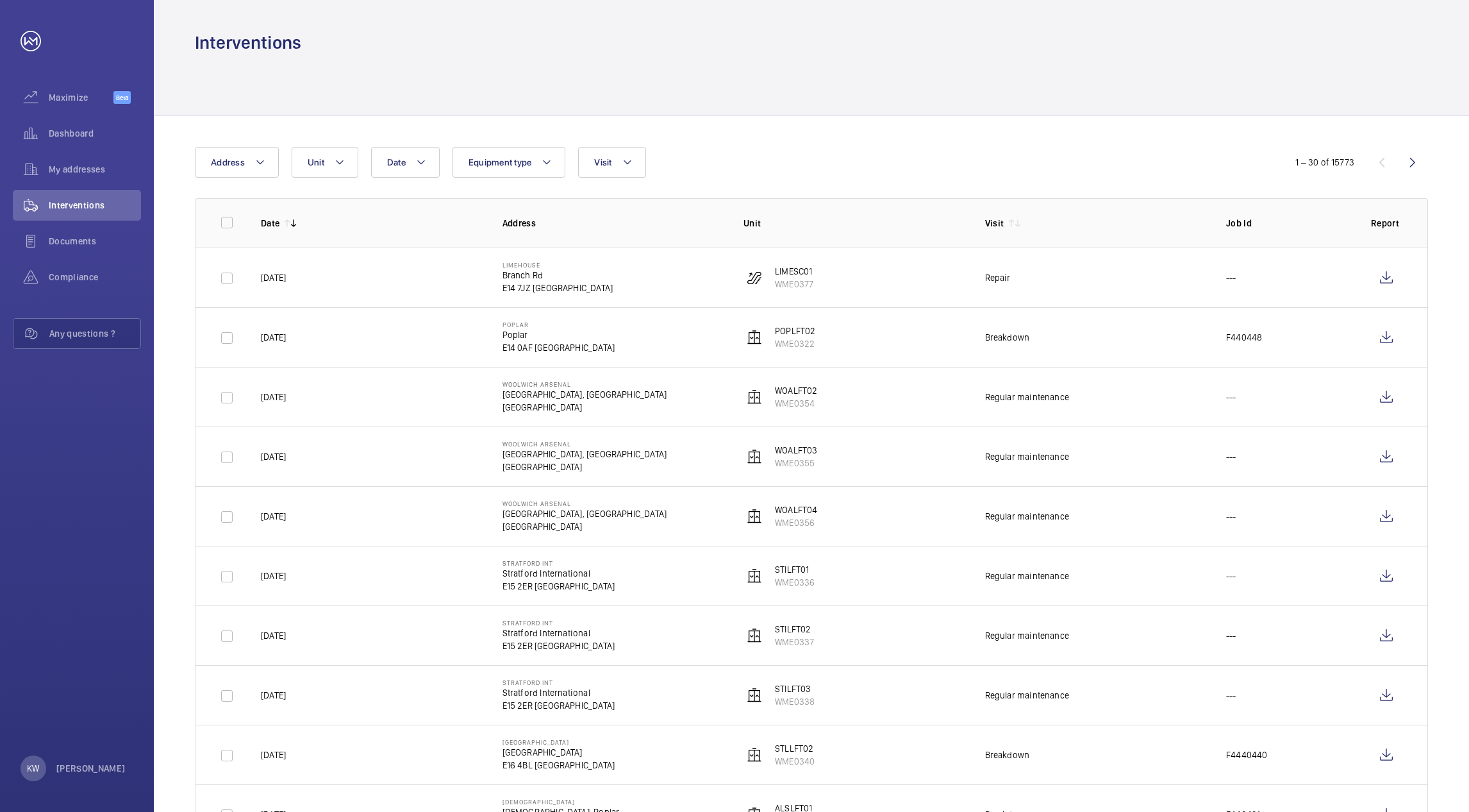
click at [1169, 70] on div at bounding box center [812, 85] width 1234 height 61
click at [789, 62] on div at bounding box center [812, 85] width 1234 height 61
